Goal: Find specific page/section: Find specific page/section

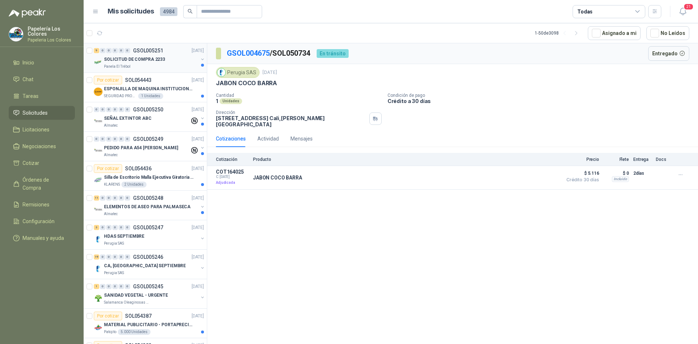
click at [172, 55] on div "SOLICITUD DE COMPRA 2233" at bounding box center [151, 59] width 94 height 9
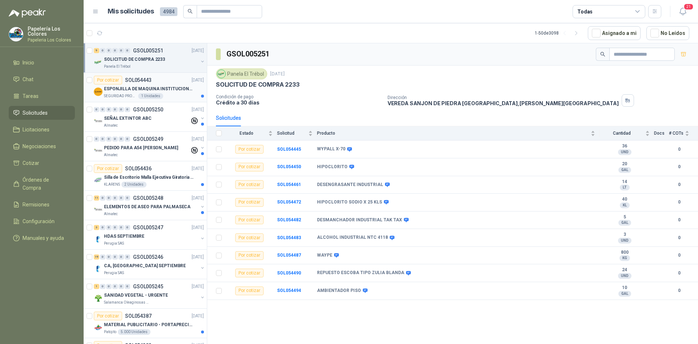
click at [160, 79] on div "Por cotizar SOL054443 [DATE]" at bounding box center [149, 80] width 110 height 9
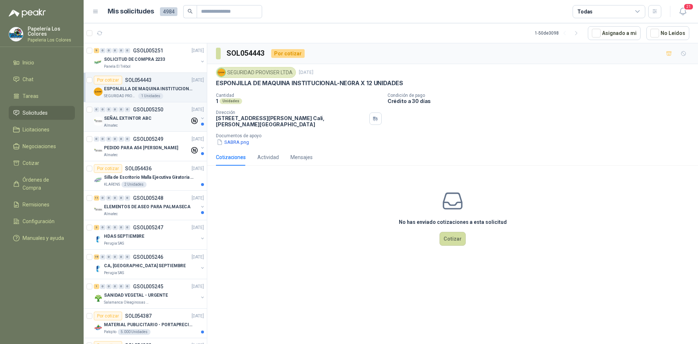
click at [170, 111] on div "0 0 0 0 0 0 GSOL005250 [DATE]" at bounding box center [150, 109] width 112 height 9
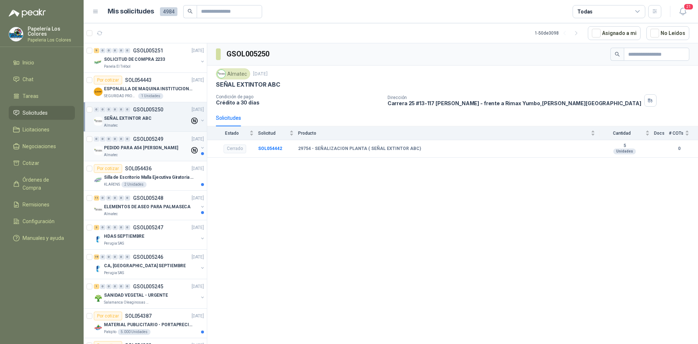
click at [170, 137] on div "0 0 0 0 0 0 GSOL005249 [DATE]" at bounding box center [150, 139] width 112 height 9
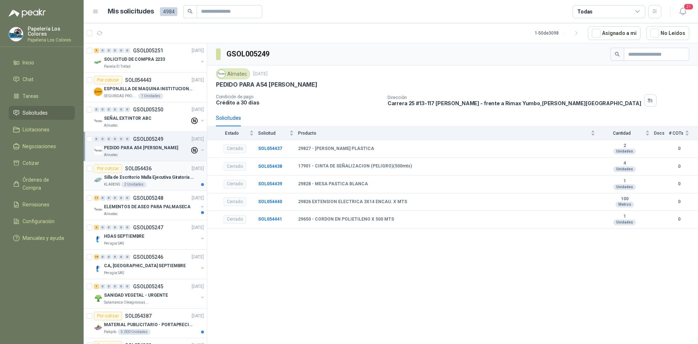
click at [171, 165] on div "Por cotizar SOL054436 [DATE]" at bounding box center [149, 168] width 110 height 9
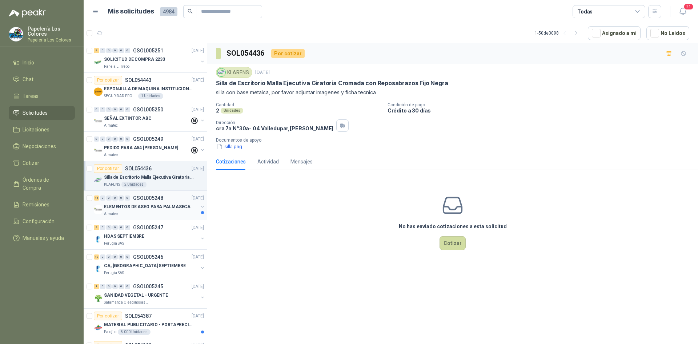
click at [171, 196] on div "11 0 0 0 0 0 GSOL005248 [DATE]" at bounding box center [150, 197] width 112 height 9
